Goal: Task Accomplishment & Management: Complete application form

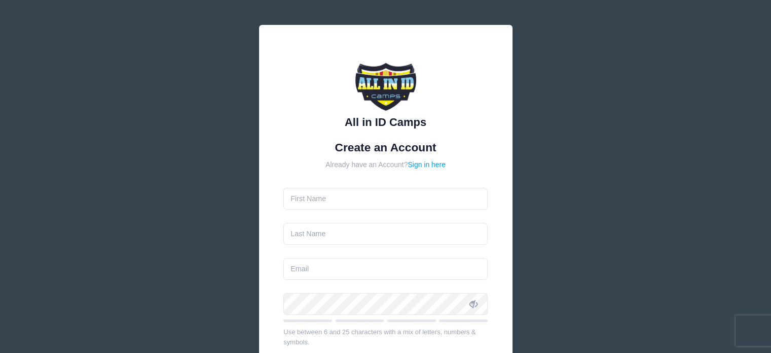
click at [336, 201] on input "text" at bounding box center [386, 199] width 204 height 22
type input "Rayne"
type input "[PERSON_NAME]"
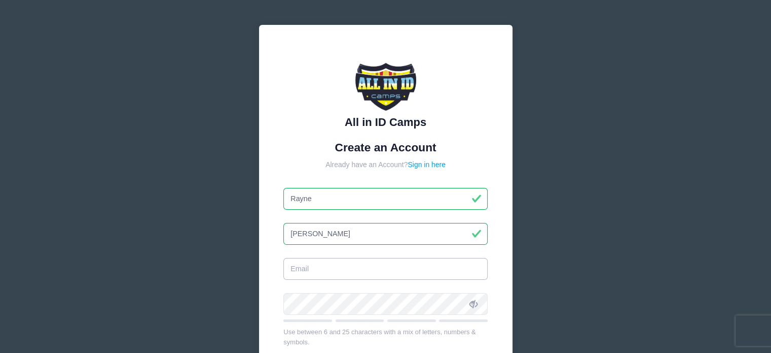
click at [327, 270] on input "email" at bounding box center [386, 269] width 204 height 22
type input "[PERSON_NAME][EMAIL_ADDRESS][DOMAIN_NAME]"
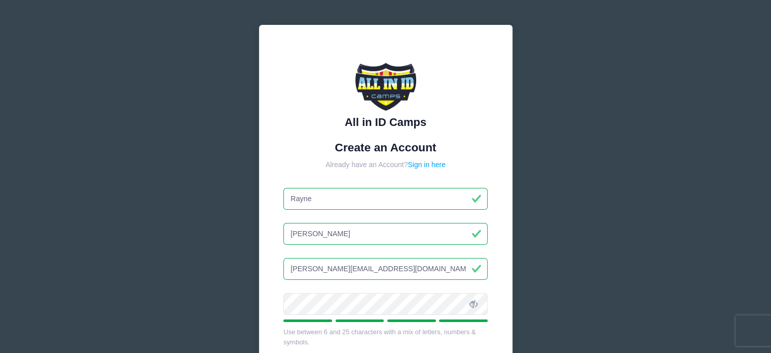
scroll to position [193, 0]
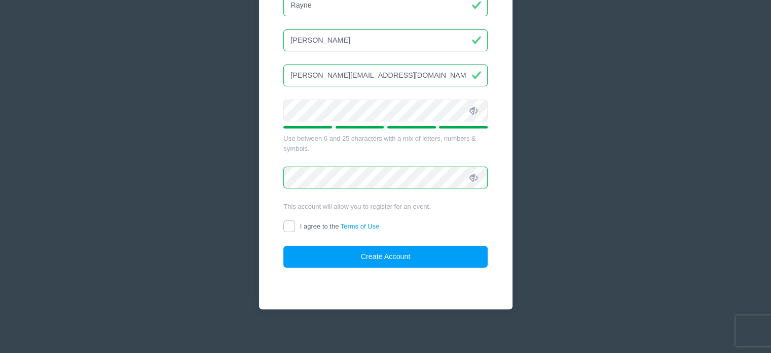
click at [289, 222] on input "I agree to the Terms of Use" at bounding box center [290, 226] width 12 height 12
checkbox input "true"
click at [409, 257] on button "Create Account" at bounding box center [386, 257] width 204 height 22
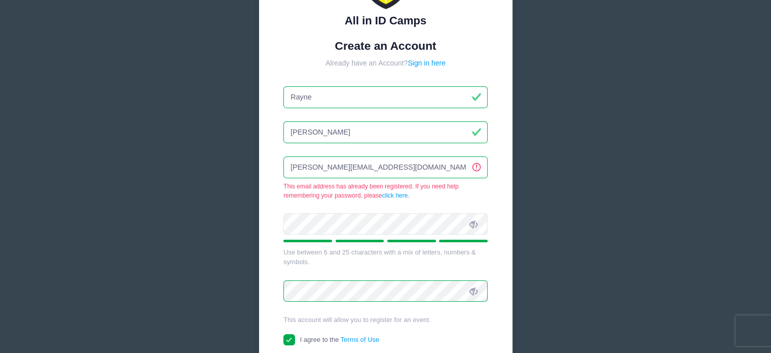
scroll to position [0, 0]
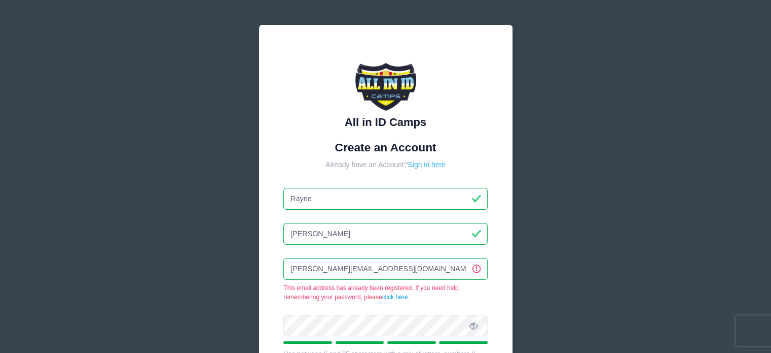
click at [424, 166] on link "Sign in here" at bounding box center [427, 164] width 38 height 8
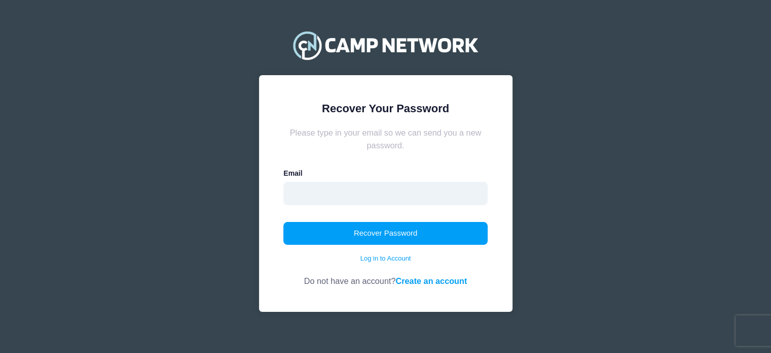
click at [333, 191] on input "email" at bounding box center [386, 193] width 204 height 23
type input "[PERSON_NAME][EMAIL_ADDRESS][DOMAIN_NAME]"
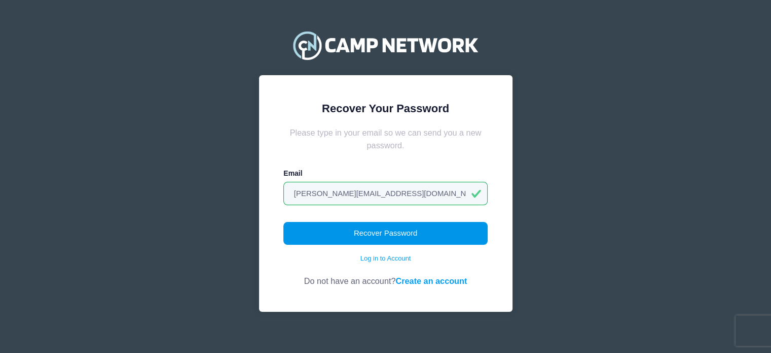
click at [443, 232] on button "Recover Password" at bounding box center [386, 233] width 204 height 23
